Goal: Navigation & Orientation: Understand site structure

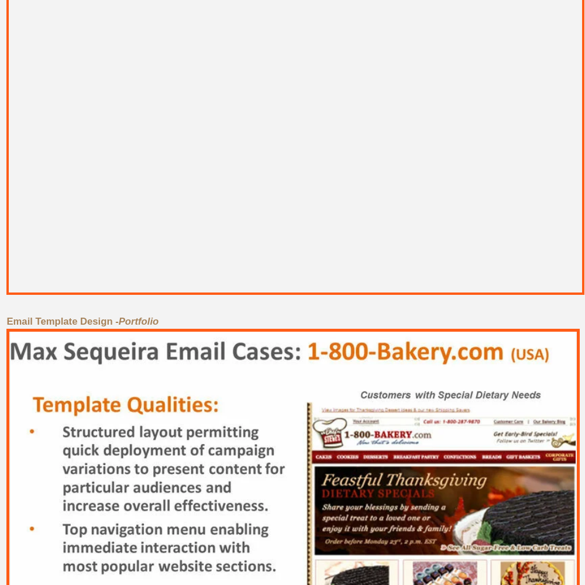
scroll to position [5269, 0]
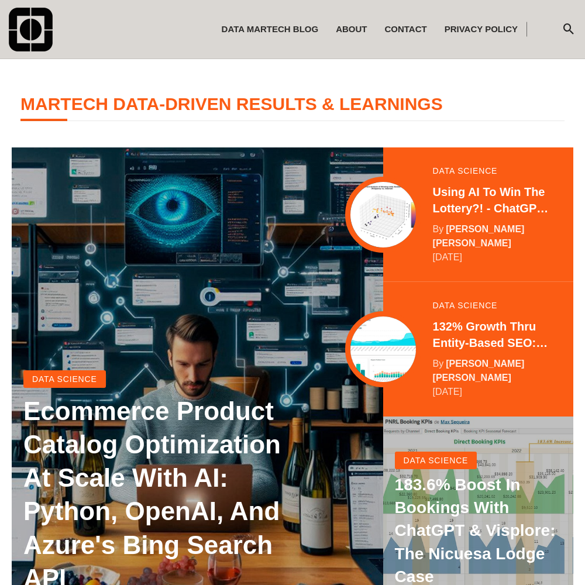
scroll to position [232, 0]
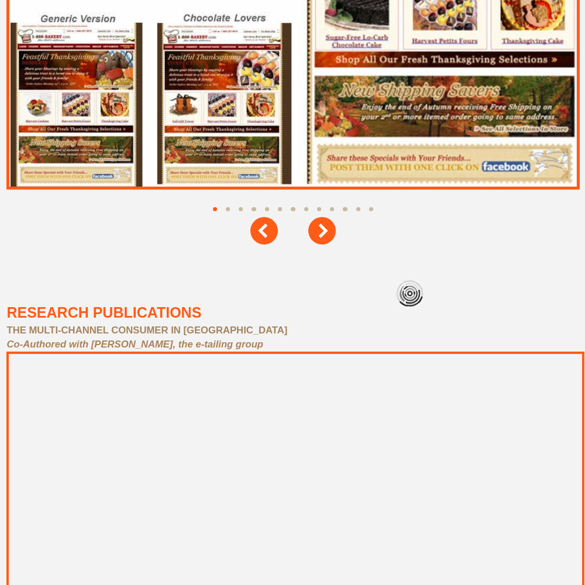
scroll to position [5269, 0]
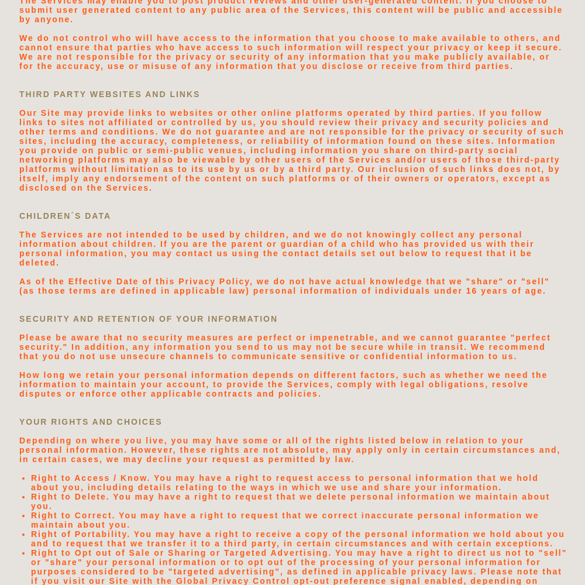
scroll to position [2488, 0]
